Goal: Obtain resource: Obtain resource

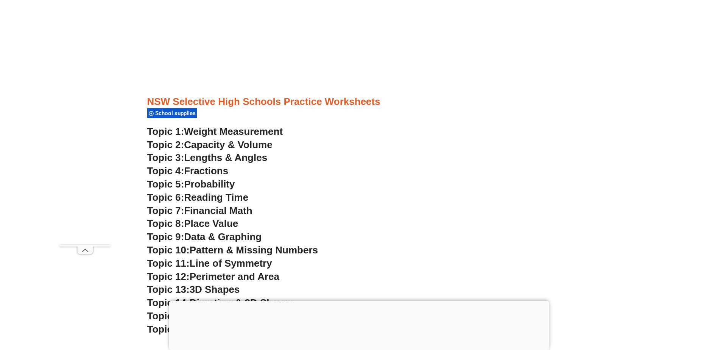
scroll to position [2007, 0]
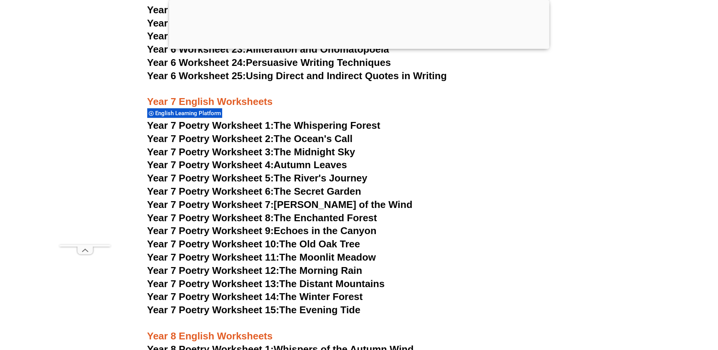
scroll to position [4809, 0]
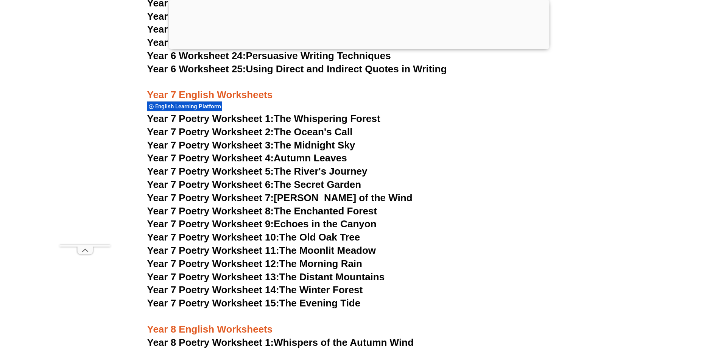
click at [315, 113] on link "Year 7 Poetry Worksheet 1: The Whispering Forest" at bounding box center [263, 118] width 233 height 11
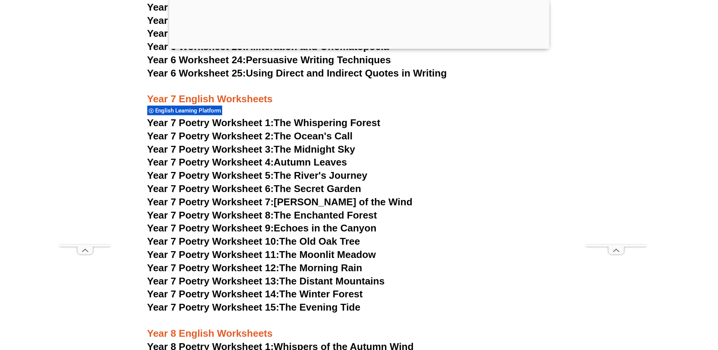
scroll to position [4809, 0]
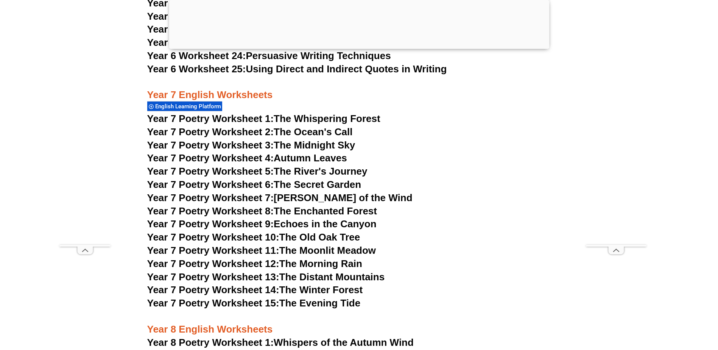
click at [306, 126] on link "Year 7 Poetry Worksheet 2: The Ocean's Call" at bounding box center [250, 131] width 206 height 11
click at [295, 179] on link "Year 7 Poetry Worksheet 6: The Secret Garden" at bounding box center [254, 184] width 214 height 11
click at [301, 258] on link "Year 7 Poetry Worksheet 12: The Morning Rain" at bounding box center [254, 263] width 215 height 11
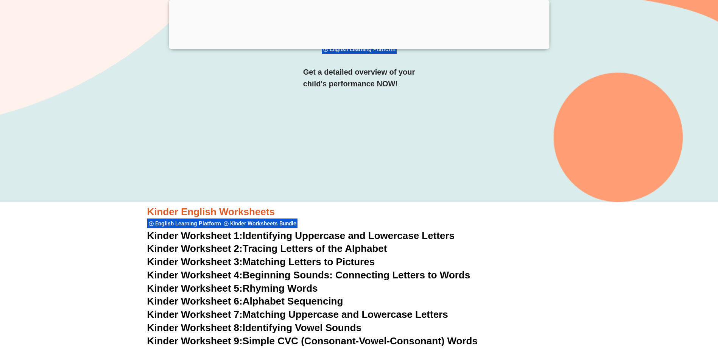
scroll to position [0, 0]
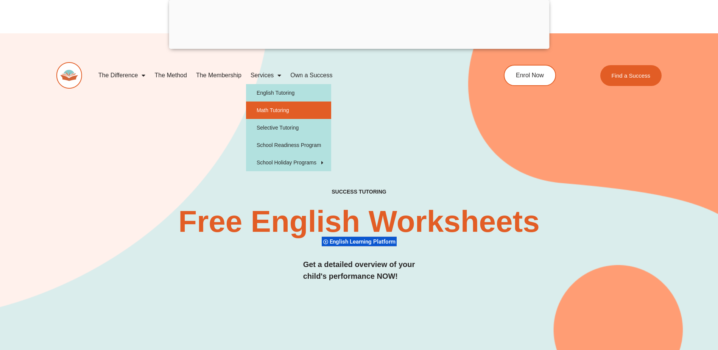
click at [269, 108] on link "Math Tutoring" at bounding box center [288, 109] width 85 height 17
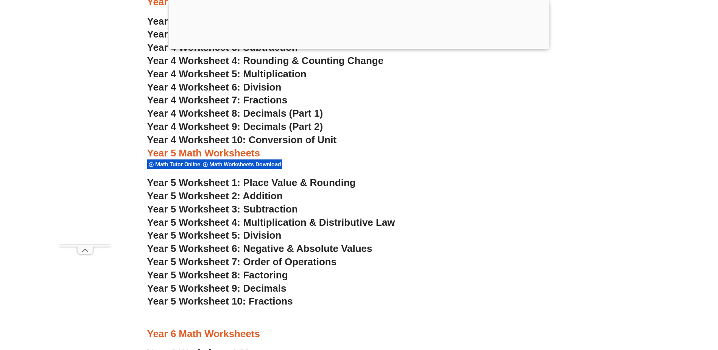
scroll to position [1515, 0]
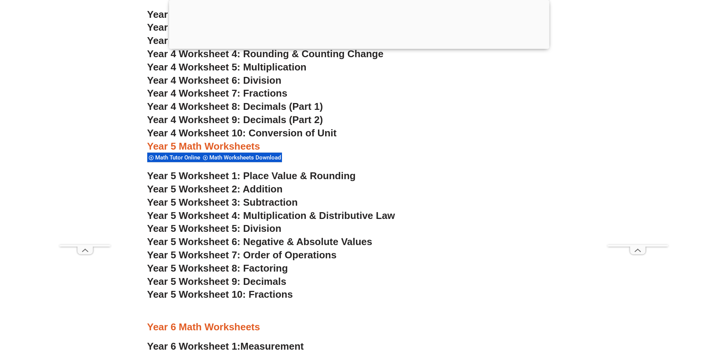
click at [315, 176] on span "Year 5 Worksheet 1: Place Value & Rounding" at bounding box center [251, 175] width 209 height 11
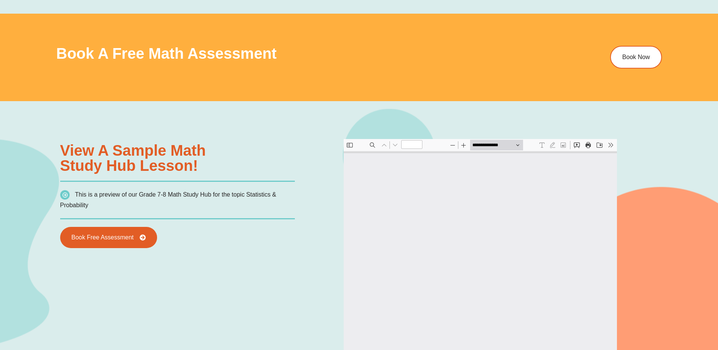
type input "*"
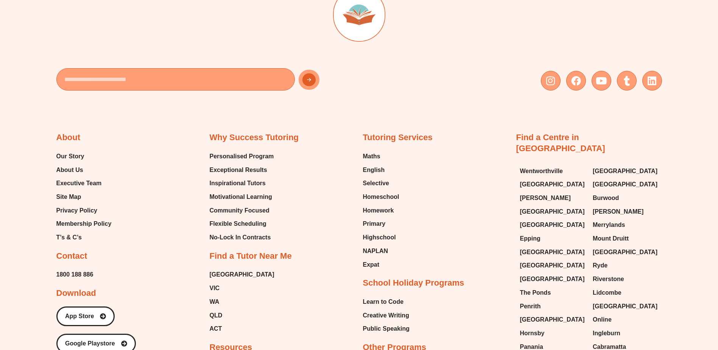
scroll to position [2600, 0]
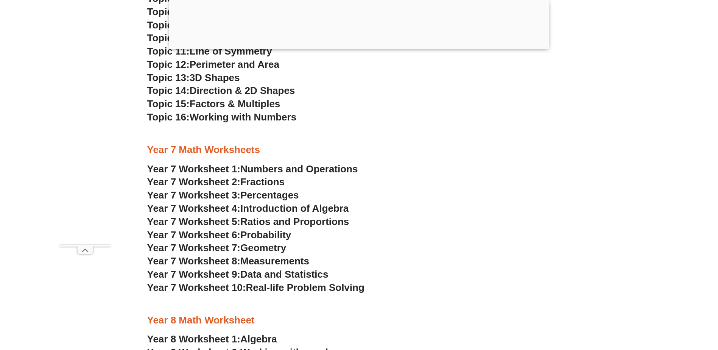
scroll to position [2234, 0]
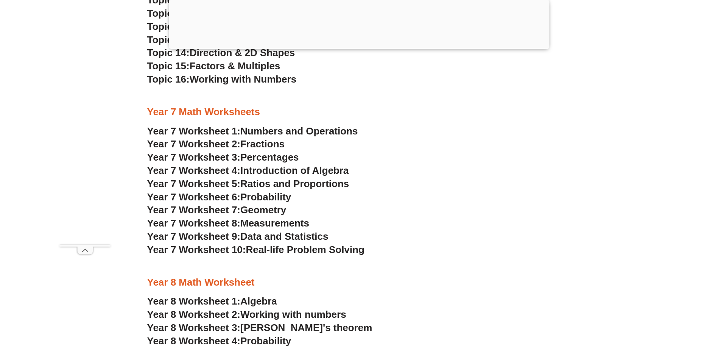
click at [305, 130] on span "Numbers and Operations" at bounding box center [298, 130] width 117 height 11
click at [261, 157] on span "Percentages" at bounding box center [269, 156] width 59 height 11
click at [256, 223] on span "Measurements" at bounding box center [274, 222] width 69 height 11
click at [300, 250] on span "Real-life Problem Solving" at bounding box center [305, 249] width 119 height 11
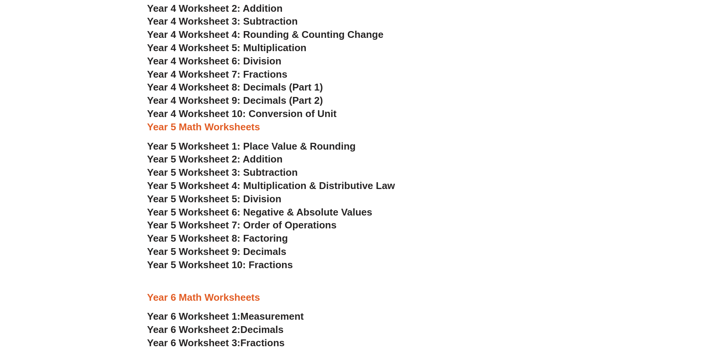
scroll to position [1363, 0]
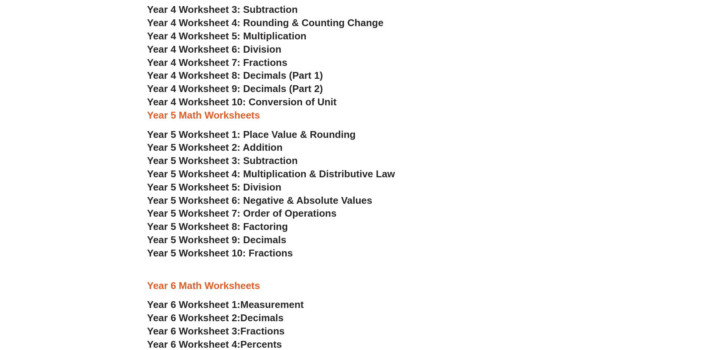
click at [266, 145] on span "Year 5 Worksheet 2: Addition" at bounding box center [215, 147] width 136 height 11
click at [275, 212] on span "Year 5 Worksheet 7: Order of Operations" at bounding box center [242, 213] width 190 height 11
click at [244, 139] on span "Year 5 Worksheet 1: Place Value & Rounding" at bounding box center [251, 134] width 209 height 11
click at [248, 149] on span "Year 5 Worksheet 2: Addition" at bounding box center [215, 147] width 136 height 11
click at [209, 159] on span "Year 5 Worksheet 3: Subtraction" at bounding box center [222, 160] width 151 height 11
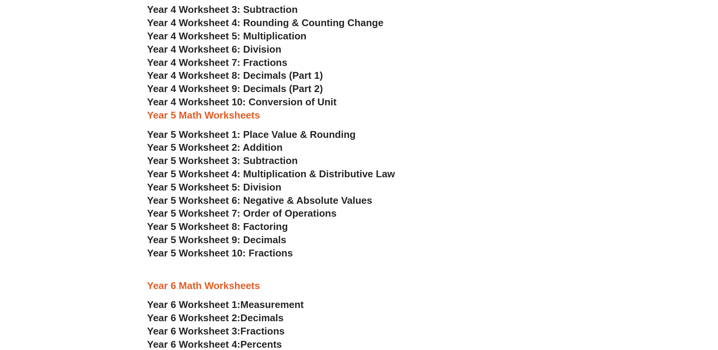
click at [266, 173] on span "Year 5 Worksheet 4: Multiplication & Distributive Law" at bounding box center [271, 173] width 248 height 11
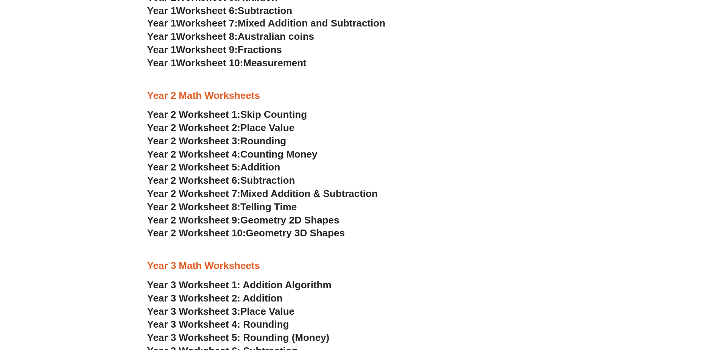
scroll to position [833, 0]
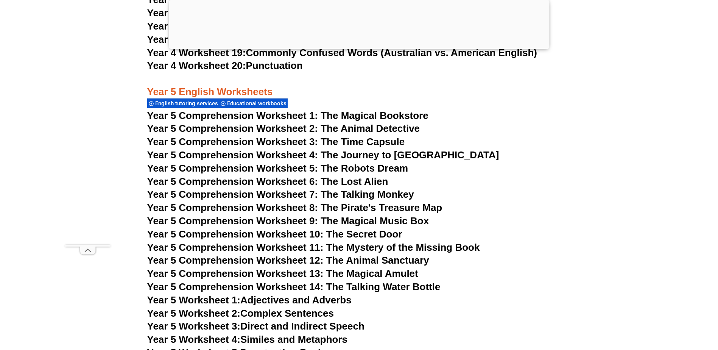
scroll to position [3657, 0]
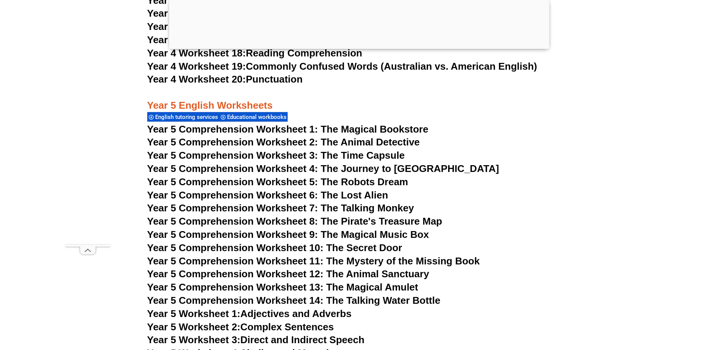
click at [343, 128] on span "Year 5 Comprehension Worksheet 1: The Magical Bookstore" at bounding box center [287, 128] width 281 height 11
click at [399, 143] on span "Year 5 Comprehension Worksheet 2: The Animal Detective" at bounding box center [283, 141] width 273 height 11
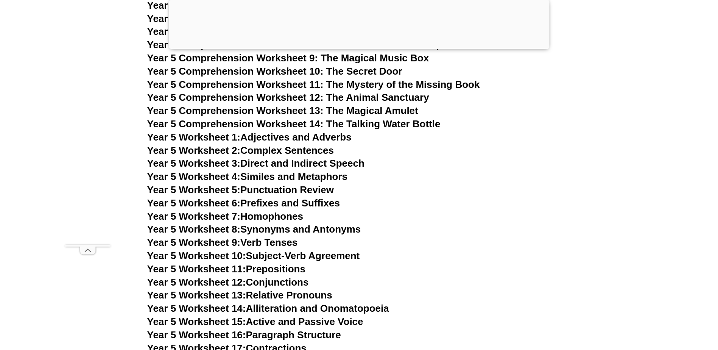
scroll to position [3846, 0]
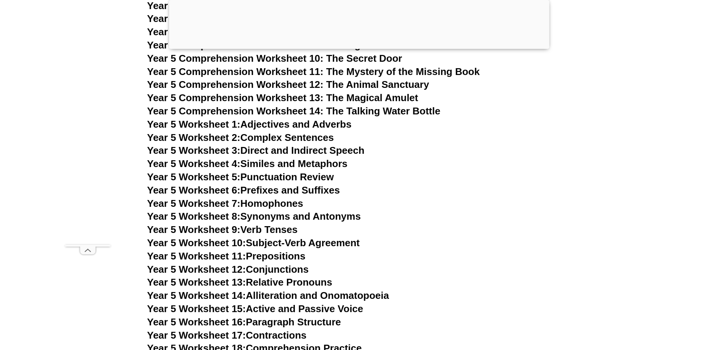
click at [298, 124] on link "Year 5 Worksheet 1: Adjectives and Adverbs" at bounding box center [249, 124] width 204 height 11
click at [289, 138] on link "Year 5 Worksheet 2: Complex Sentences" at bounding box center [240, 137] width 187 height 11
click at [281, 151] on link "Year 5 Worksheet 3: Direct and Indirect Speech" at bounding box center [255, 150] width 217 height 11
click at [287, 165] on link "Year 5 Worksheet 4: Similes and Metaphors" at bounding box center [247, 163] width 201 height 11
